Goal: Transaction & Acquisition: Purchase product/service

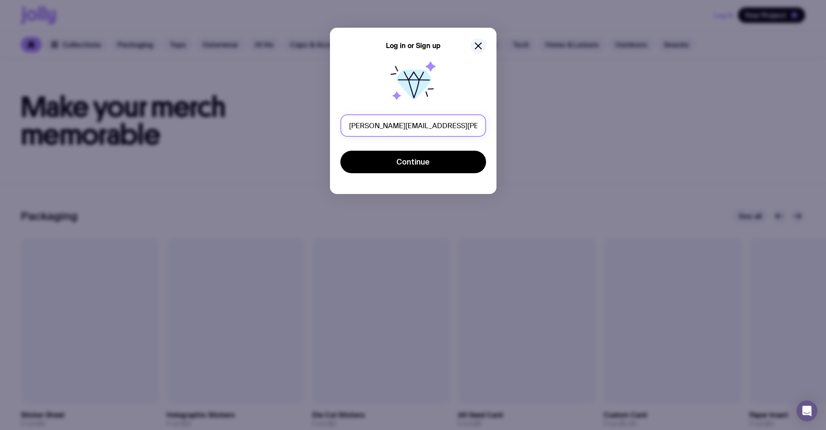
drag, startPoint x: 423, startPoint y: 124, endPoint x: 404, endPoint y: 126, distance: 18.7
click at [404, 126] on input "[PERSON_NAME][EMAIL_ADDRESS][PERSON_NAME][DOMAIN_NAME]" at bounding box center [413, 125] width 146 height 23
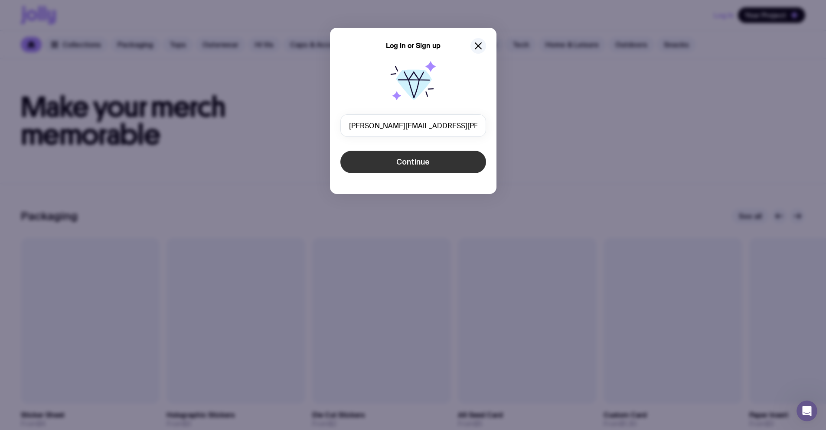
type input "[PERSON_NAME][EMAIL_ADDRESS][PERSON_NAME][DOMAIN_NAME]"
click at [427, 161] on span "Continue" at bounding box center [412, 162] width 33 height 10
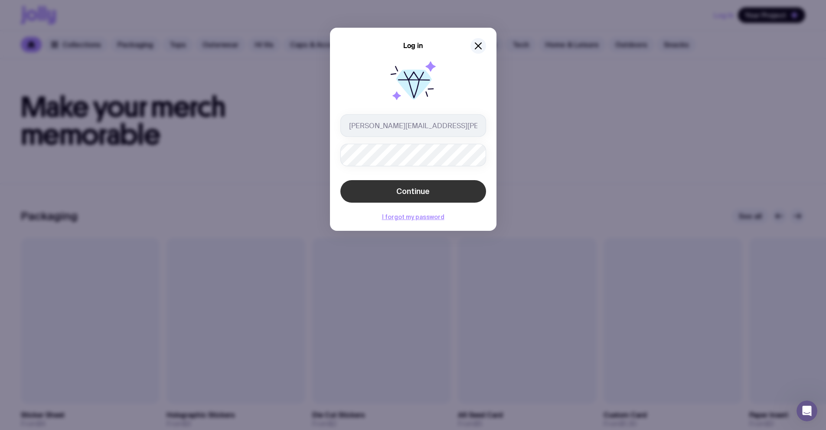
click at [433, 192] on button "Continue" at bounding box center [413, 191] width 146 height 23
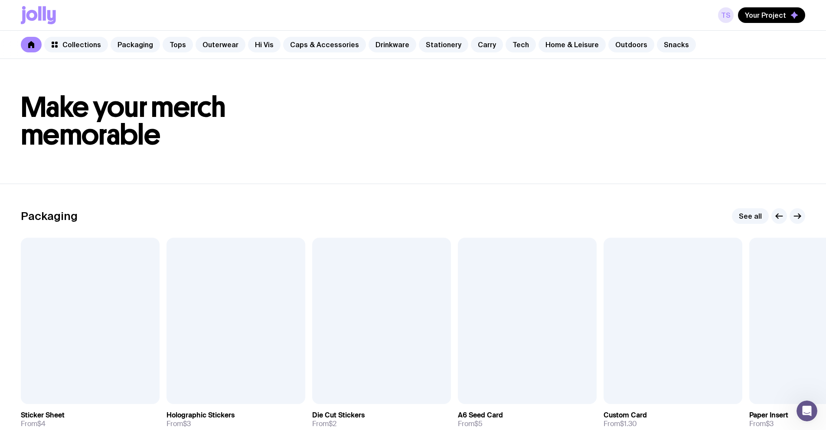
click at [722, 19] on link "TS" at bounding box center [726, 15] width 16 height 16
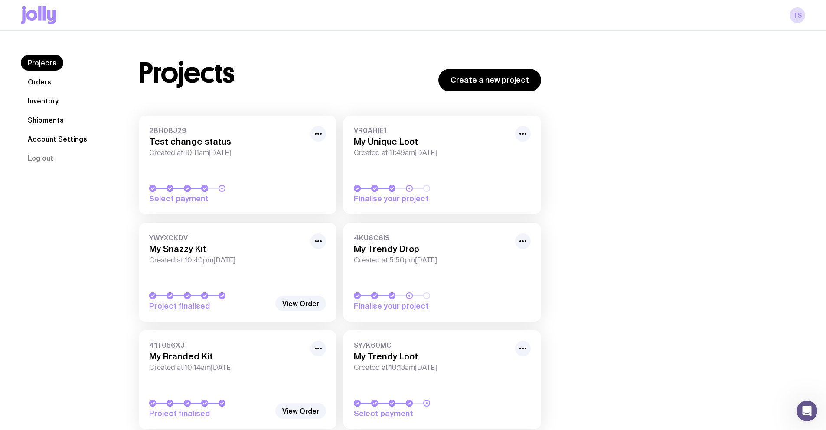
click at [42, 86] on link "Orders" at bounding box center [39, 82] width 37 height 16
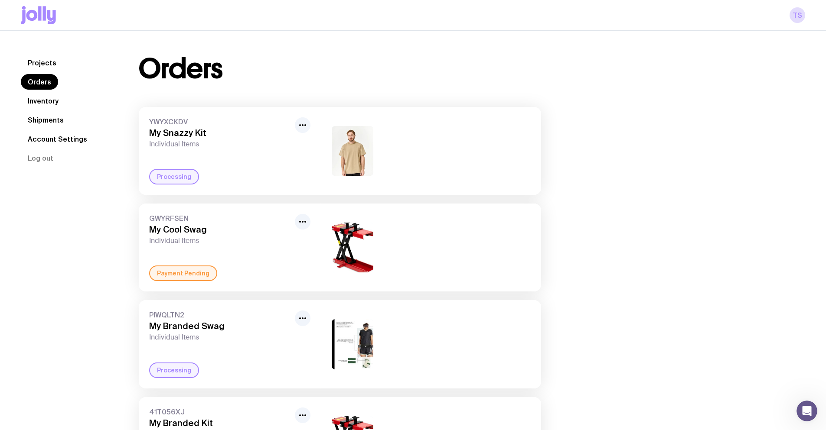
click at [44, 98] on link "Inventory" at bounding box center [43, 101] width 45 height 16
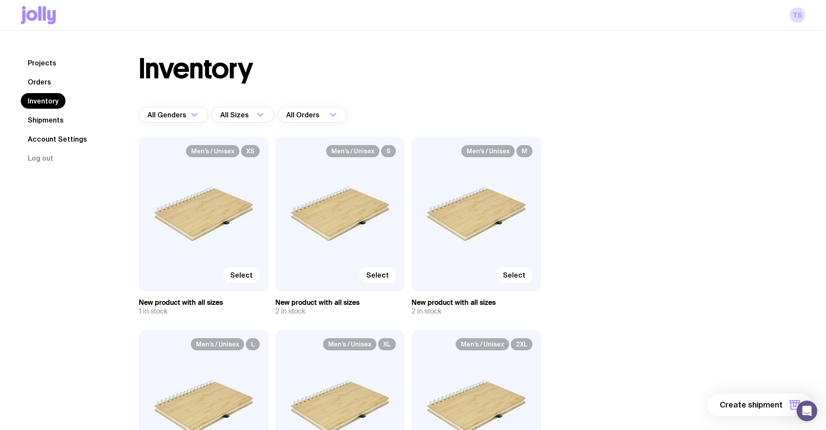
click at [46, 64] on link "Projects" at bounding box center [42, 63] width 42 height 16
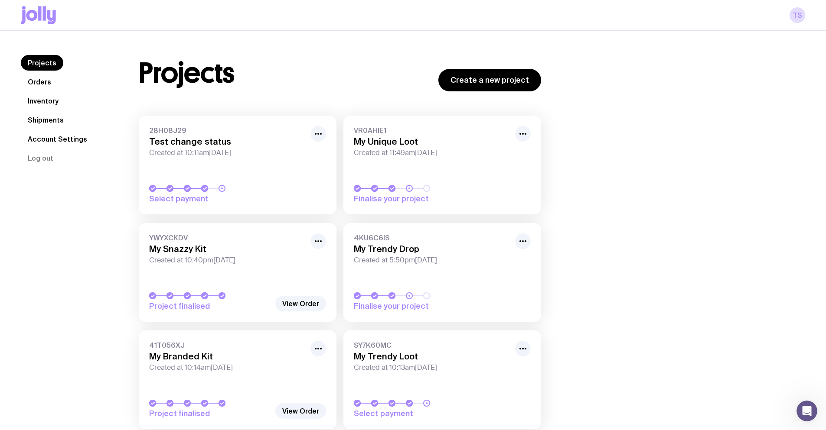
click at [427, 169] on link "VR0AHIE1 My Unique Loot Created at 11:49am[DATE] Finalise your project" at bounding box center [442, 165] width 198 height 99
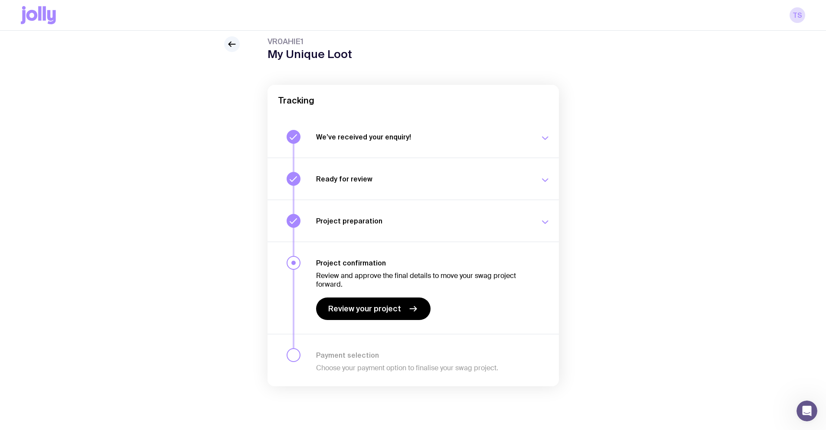
scroll to position [31, 0]
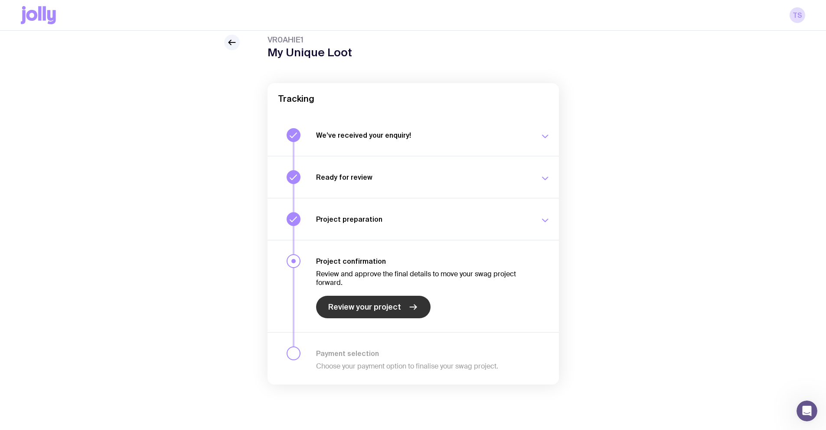
click at [376, 303] on span "Review your project" at bounding box center [364, 307] width 73 height 10
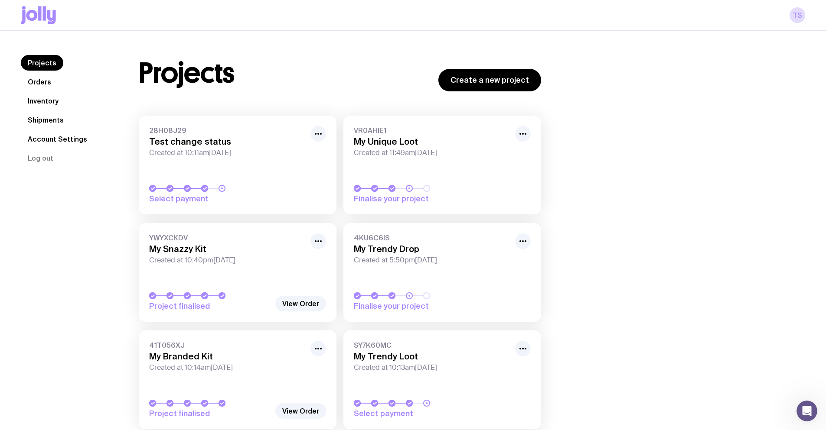
click at [259, 169] on link "28H08J29 Test change status Created at 10:11am[DATE] Select payment" at bounding box center [238, 165] width 198 height 99
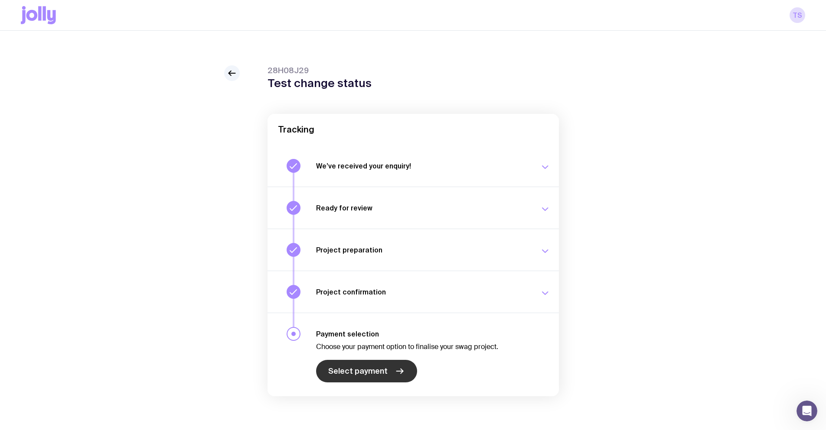
click at [364, 380] on link "Select payment" at bounding box center [366, 371] width 101 height 23
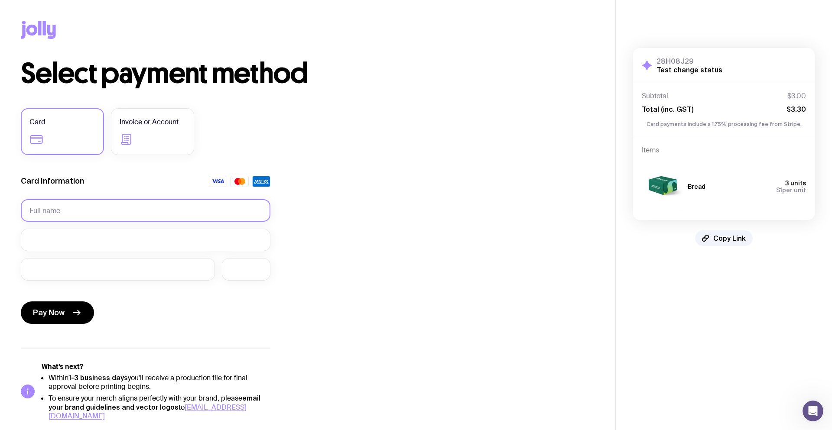
click at [75, 206] on input "text" at bounding box center [146, 210] width 250 height 23
type input "test"
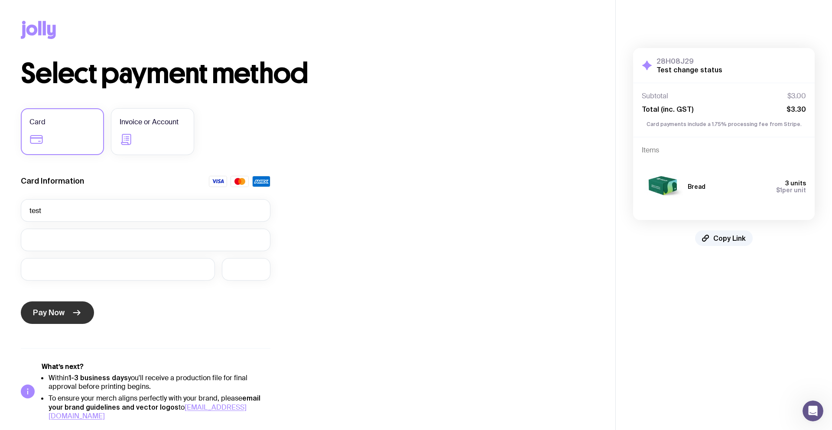
click at [66, 313] on button "Pay Now" at bounding box center [57, 313] width 73 height 23
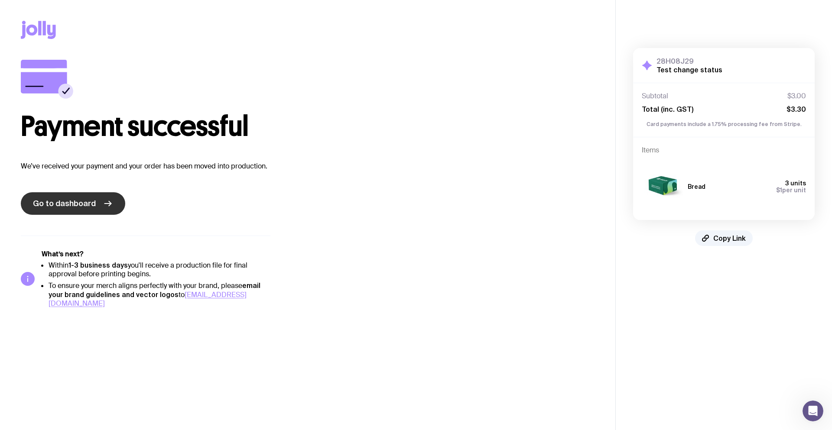
click at [81, 206] on span "Go to dashboard" at bounding box center [64, 203] width 63 height 10
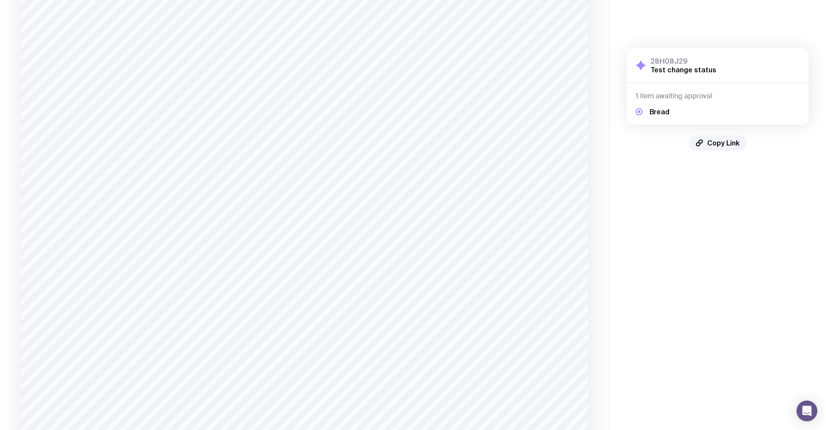
scroll to position [260, 0]
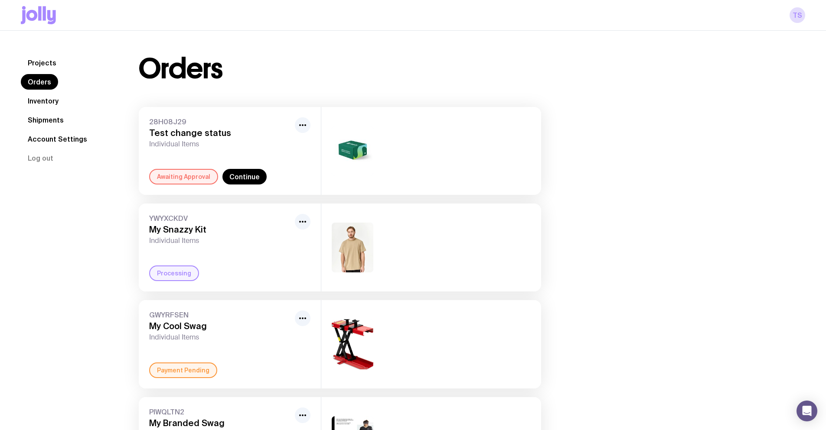
click at [42, 17] on icon at bounding box center [38, 15] width 35 height 18
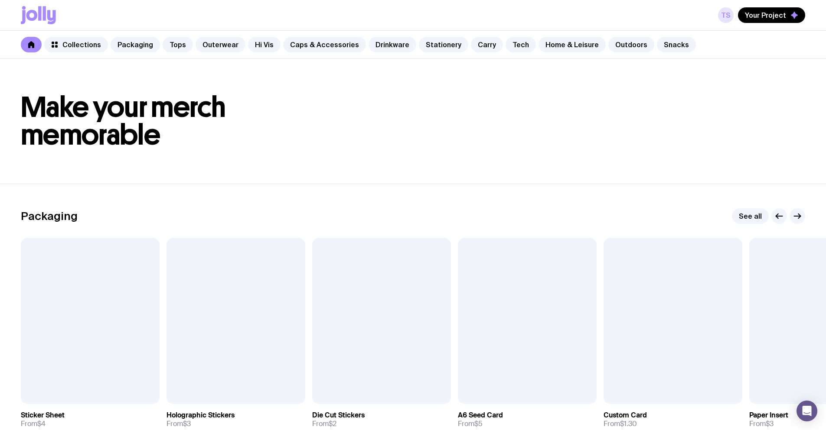
click at [725, 13] on link "TS" at bounding box center [726, 15] width 16 height 16
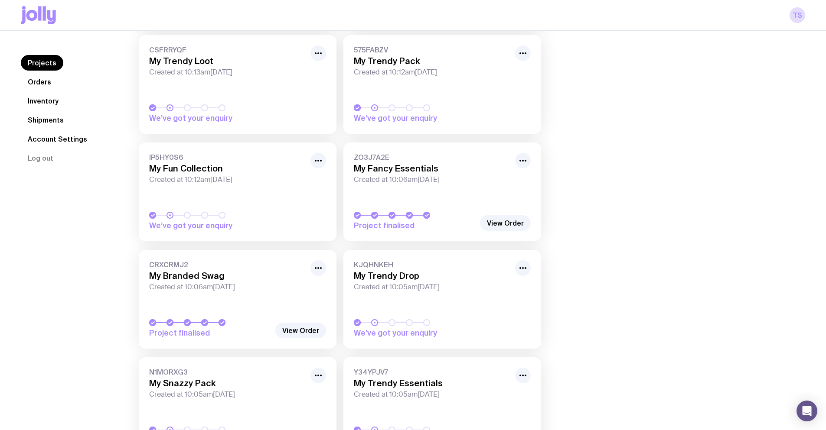
scroll to position [477, 0]
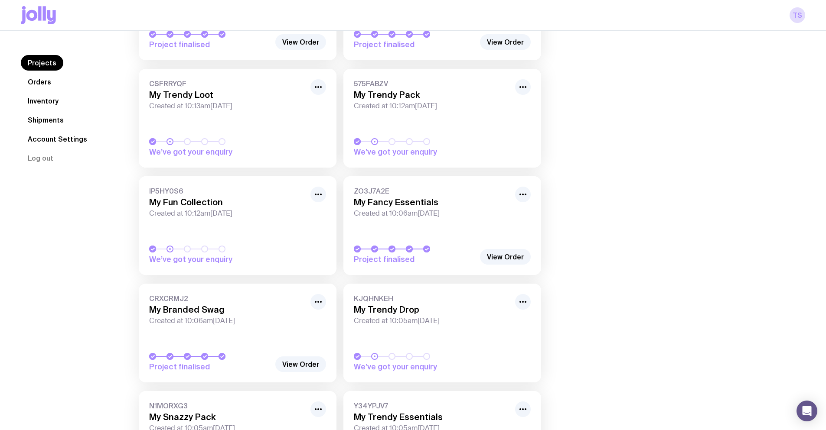
click at [422, 121] on link "575FABZV My Trendy Pack Created at 10:12am, Wed 13th Aug 2025 We’ve got your en…" at bounding box center [442, 118] width 198 height 99
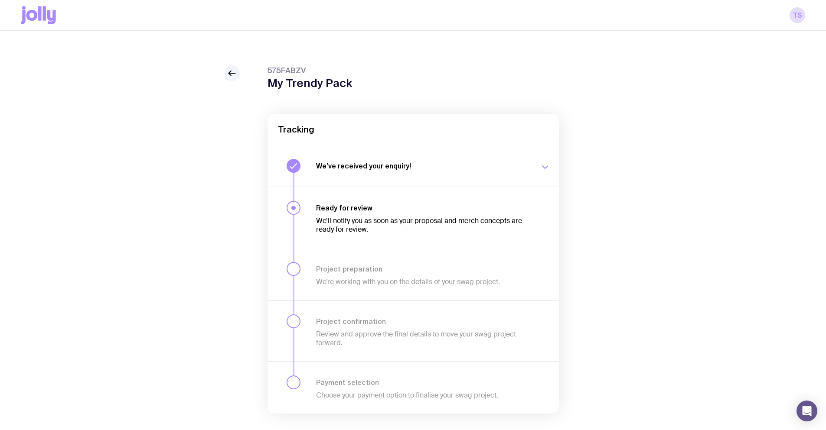
drag, startPoint x: 568, startPoint y: 148, endPoint x: 557, endPoint y: 148, distance: 10.4
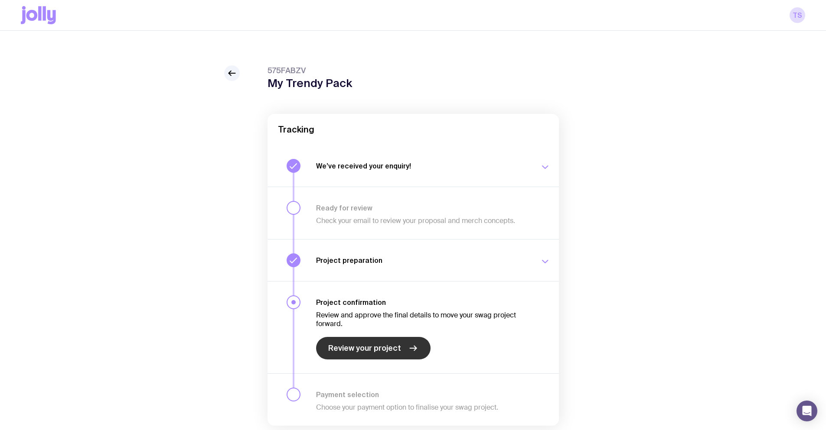
click at [371, 352] on span "Review your project" at bounding box center [364, 348] width 73 height 10
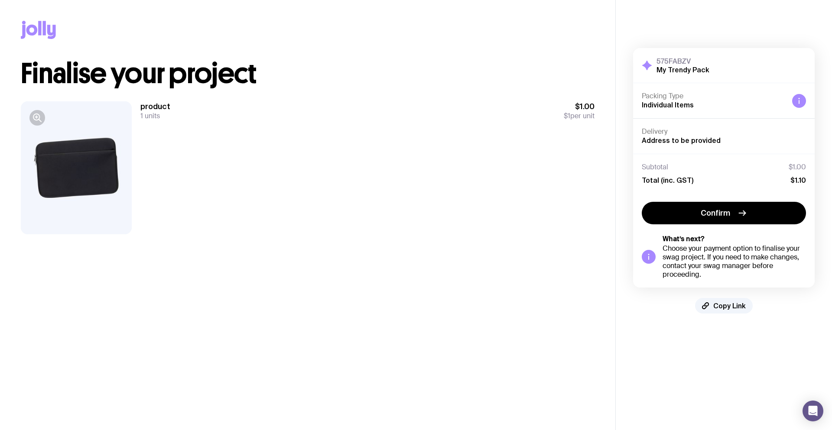
click at [57, 149] on div at bounding box center [76, 167] width 111 height 133
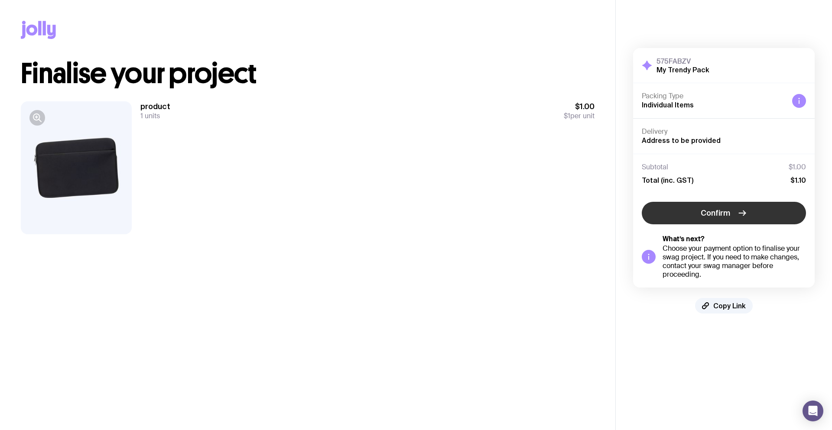
click at [749, 216] on button "Confirm" at bounding box center [724, 213] width 164 height 23
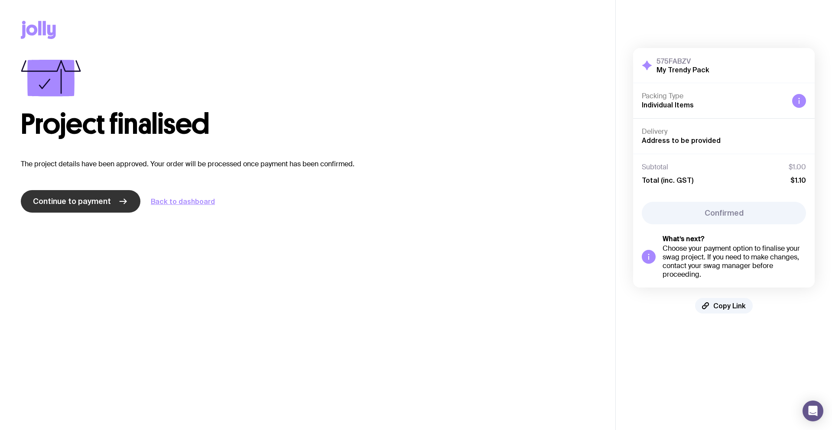
click at [99, 201] on span "Continue to payment" at bounding box center [72, 201] width 78 height 10
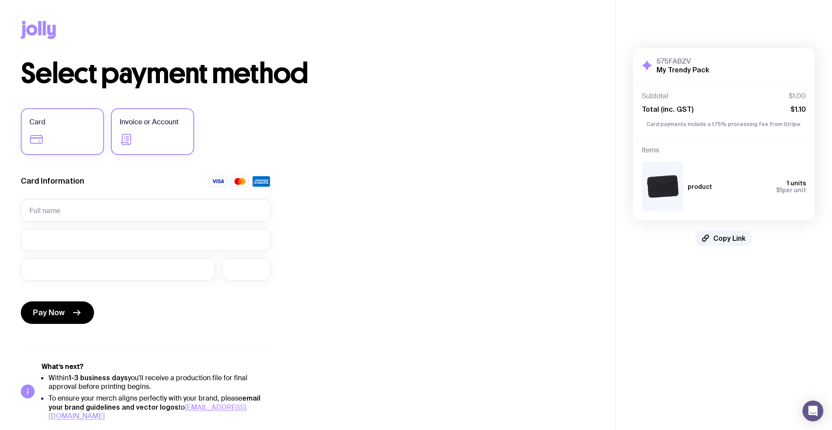
click at [162, 114] on label "Invoice or Account" at bounding box center [152, 131] width 83 height 47
click at [0, 0] on input "Invoice or Account" at bounding box center [0, 0] width 0 height 0
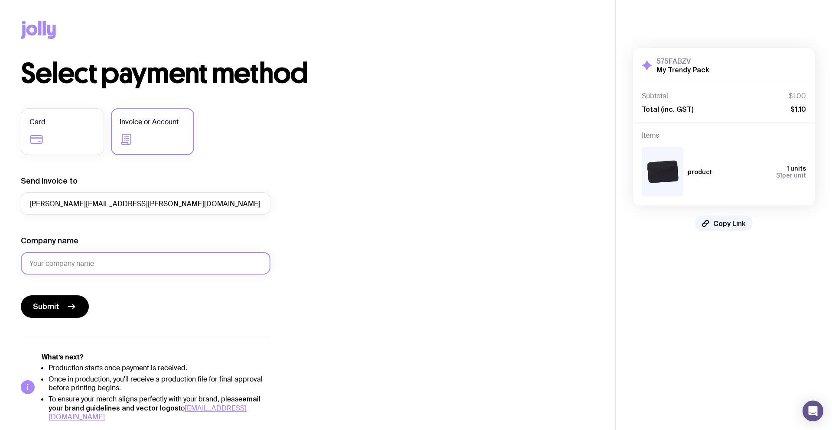
click at [65, 261] on input "Company name" at bounding box center [146, 263] width 250 height 23
type input "n"
click at [50, 261] on input "Compsny winner" at bounding box center [146, 263] width 250 height 23
type input "Company winner"
click at [368, 298] on div "Select payment method Card Invoice or Account Send invoice to eugene.serdiuk+ba…" at bounding box center [308, 241] width 574 height 362
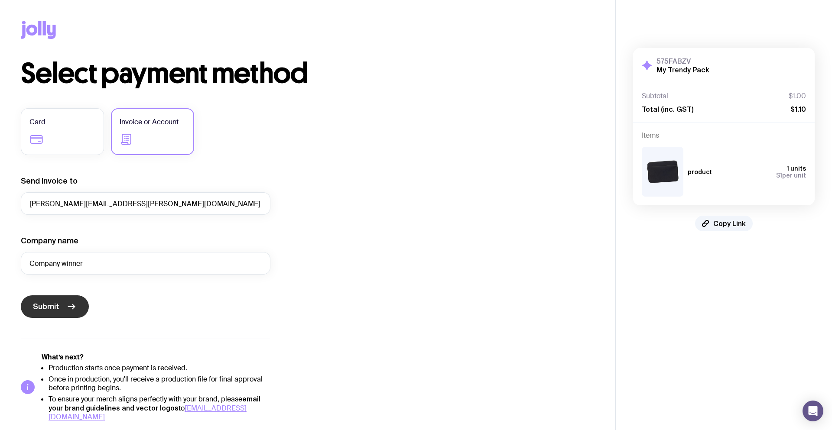
click at [59, 313] on button "Submit" at bounding box center [55, 307] width 68 height 23
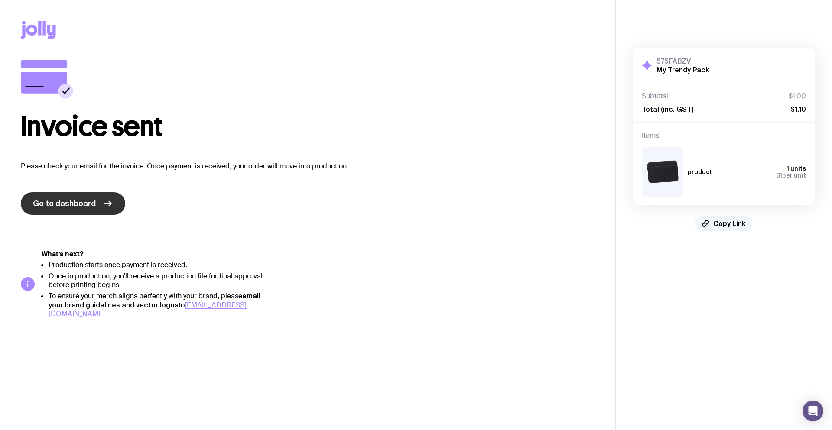
click at [95, 208] on link "Go to dashboard" at bounding box center [73, 203] width 104 height 23
